Goal: Task Accomplishment & Management: Manage account settings

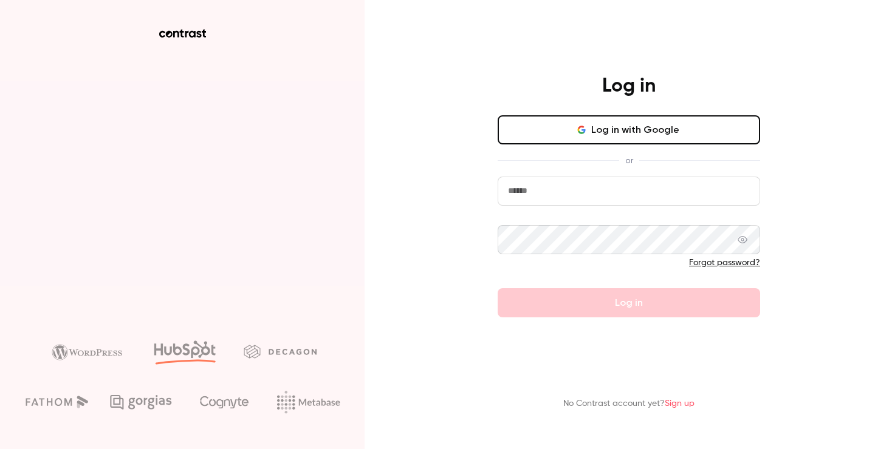
type input "**********"
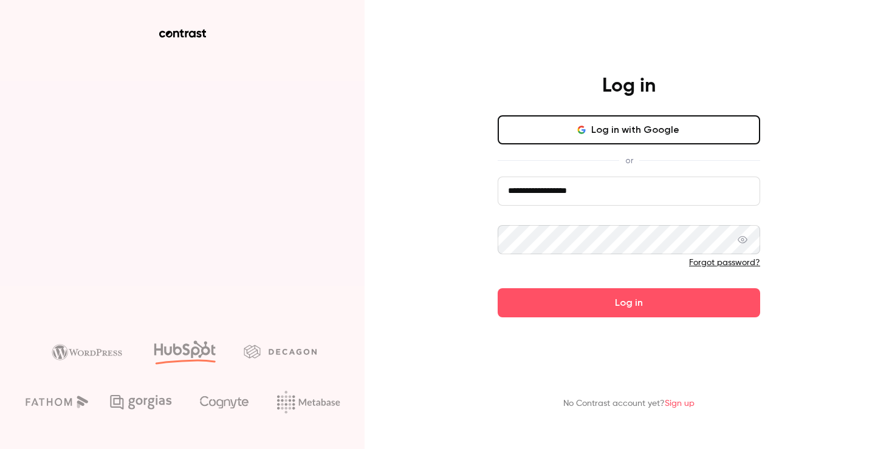
click at [745, 234] on span at bounding box center [742, 239] width 10 height 29
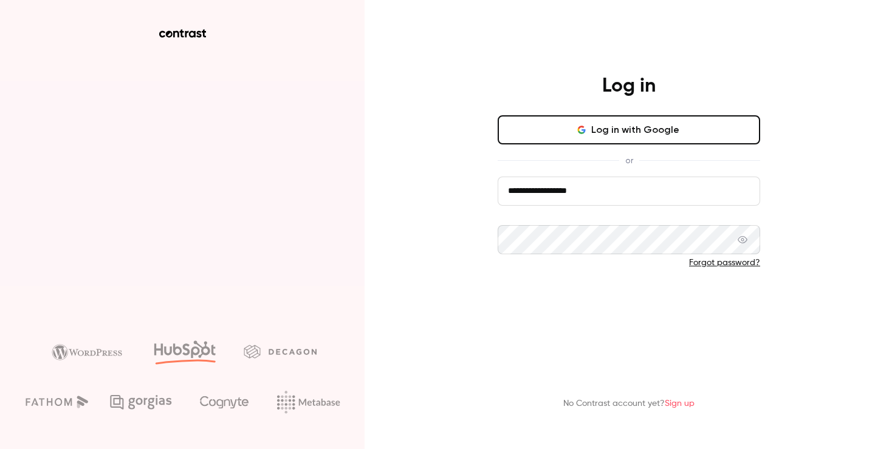
click at [659, 300] on button "Log in" at bounding box center [628, 302] width 262 height 29
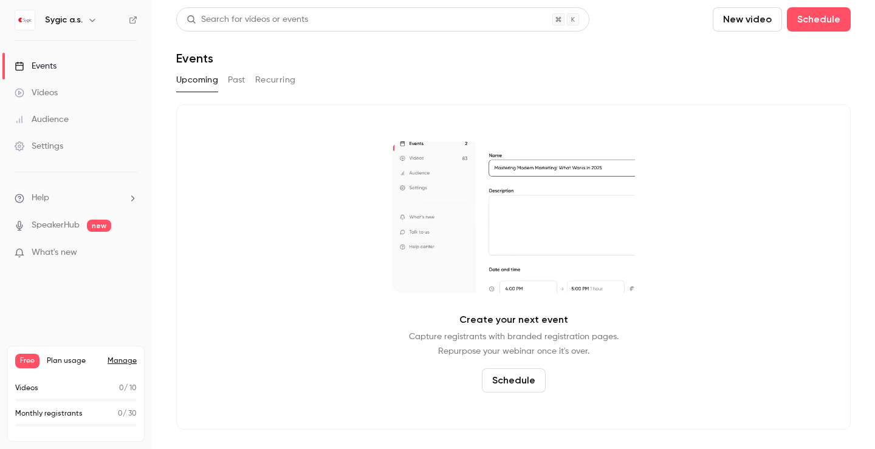
click at [239, 84] on button "Past" at bounding box center [237, 79] width 18 height 19
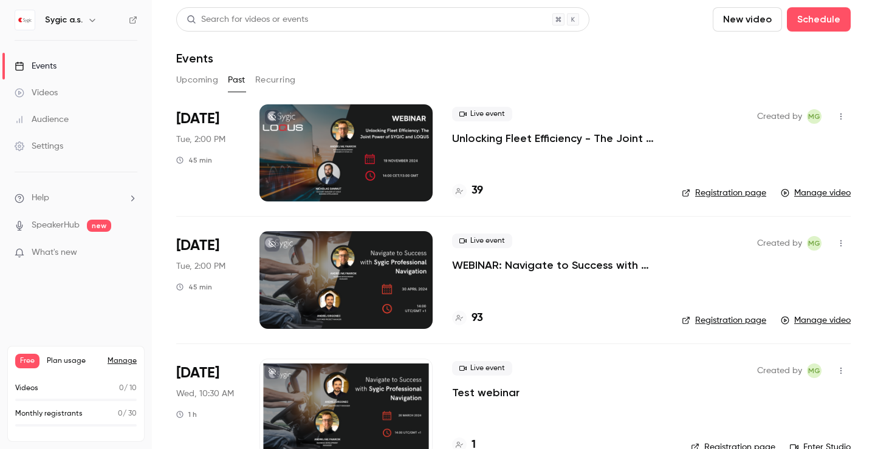
click at [203, 83] on button "Upcoming" at bounding box center [197, 79] width 42 height 19
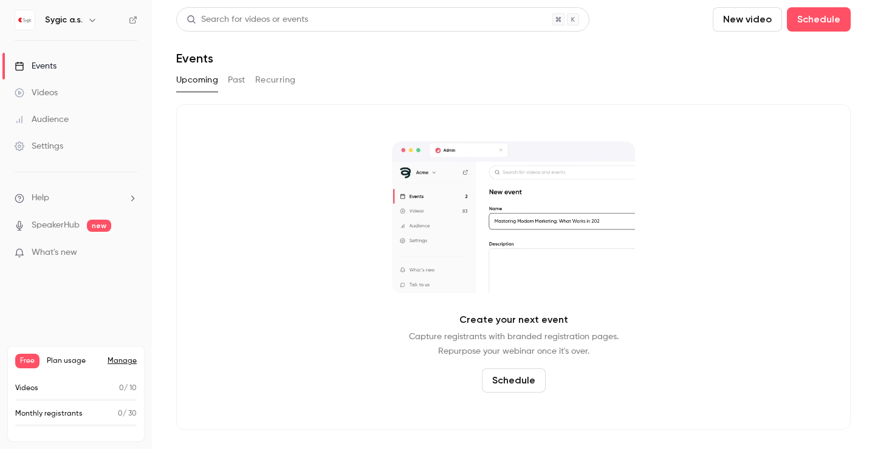
click at [121, 361] on link "Manage" at bounding box center [122, 362] width 29 height 10
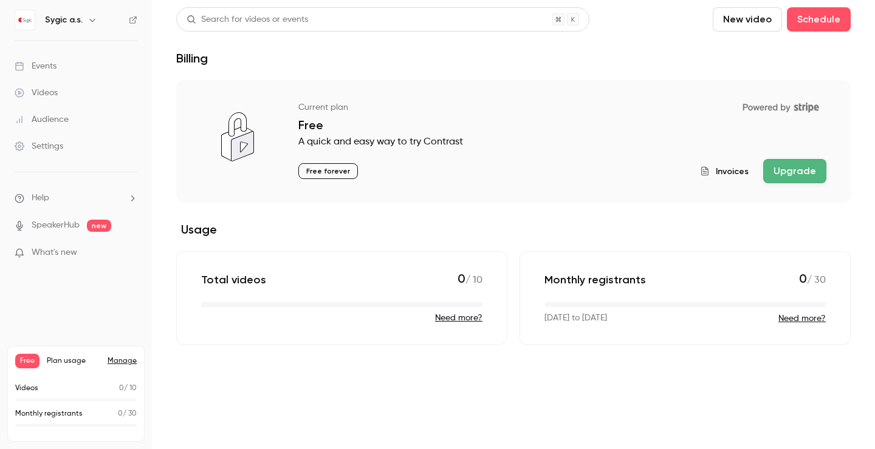
click at [729, 169] on span "Invoices" at bounding box center [731, 171] width 33 height 13
